Goal: Use online tool/utility: Utilize a website feature to perform a specific function

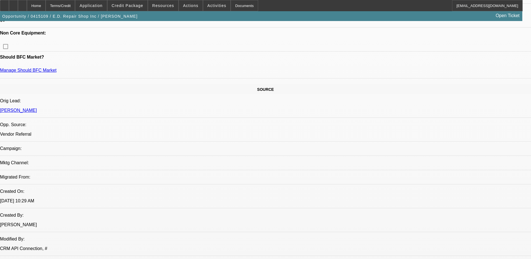
select select "0"
select select
select select "0"
select select
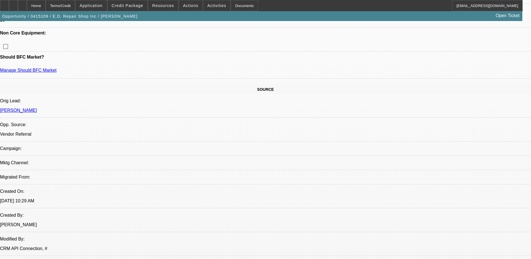
select select "0"
select select
select select "0"
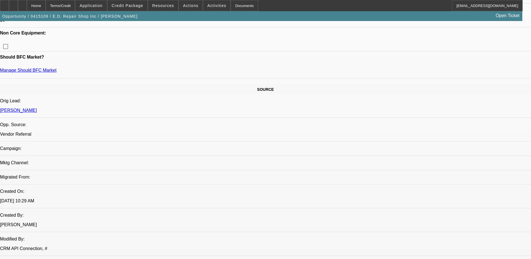
select select
select select "0"
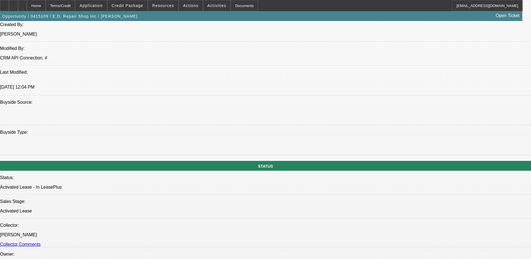
select select "1"
select select "2"
select select "6"
select select "1"
select select "2"
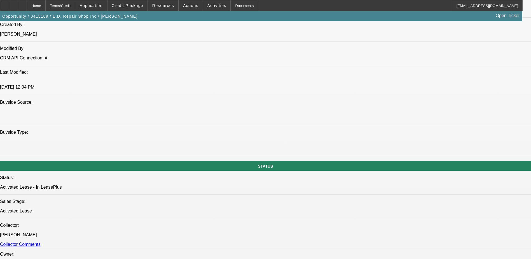
select select "6"
select select "1"
select select "2"
select select "6"
select select "1"
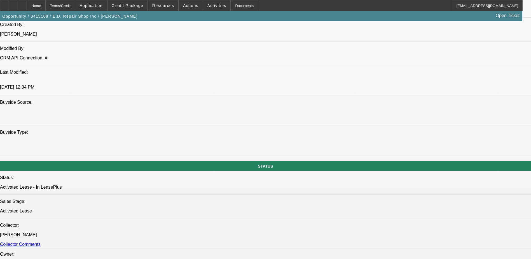
select select "2"
select select "6"
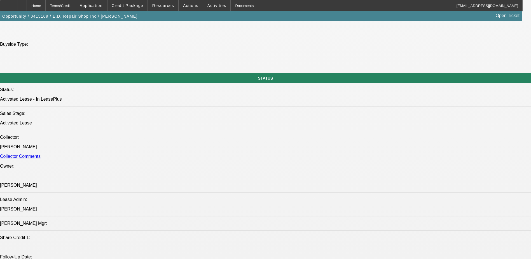
scroll to position [560, 0]
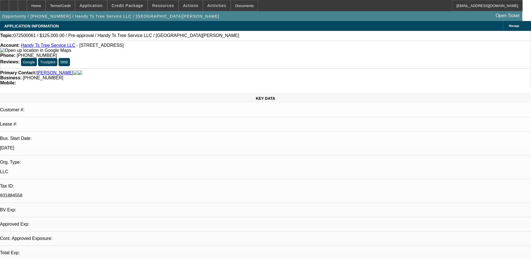
select select "0"
select select "2"
select select "0.1"
select select "4"
